Goal: Navigation & Orientation: Find specific page/section

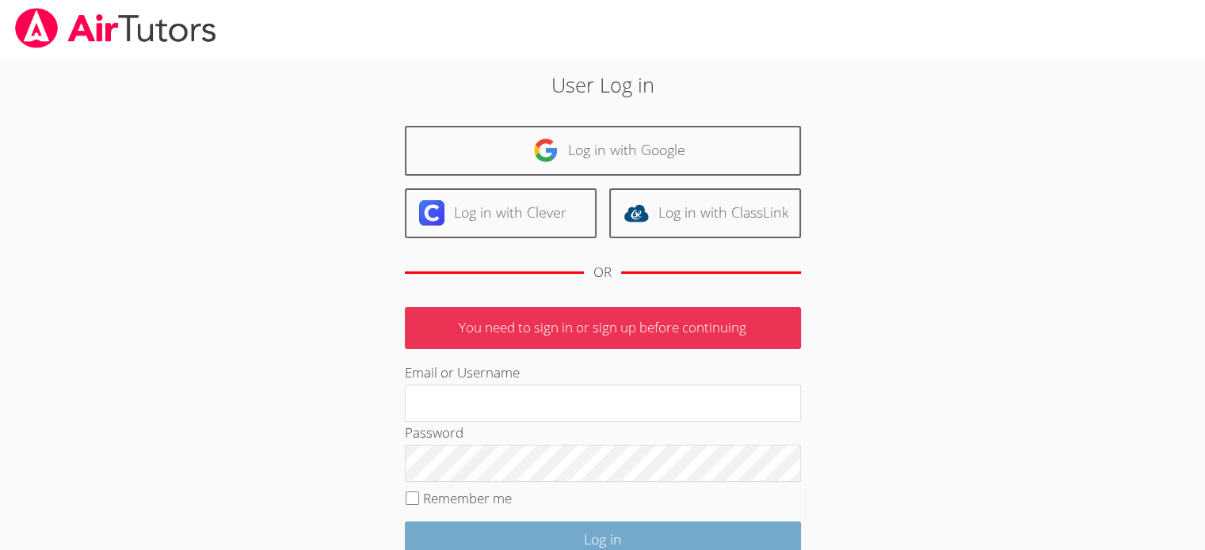
type input "[EMAIL_ADDRESS][DOMAIN_NAME]"
click at [605, 535] on input "Log in" at bounding box center [603, 540] width 396 height 37
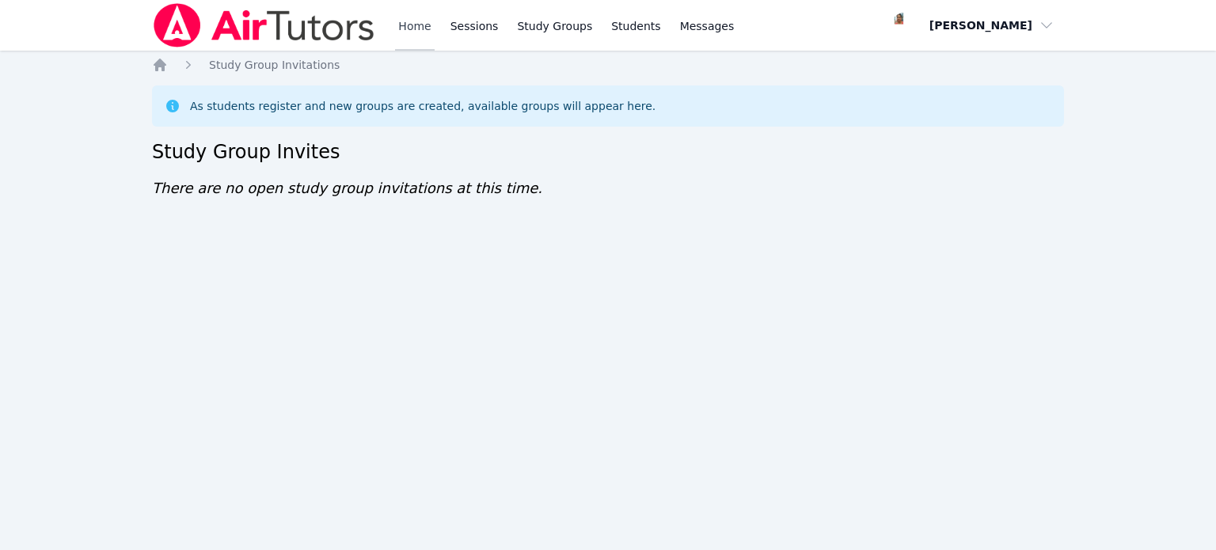
click at [424, 25] on link "Home" at bounding box center [414, 25] width 39 height 51
